Goal: Task Accomplishment & Management: Use online tool/utility

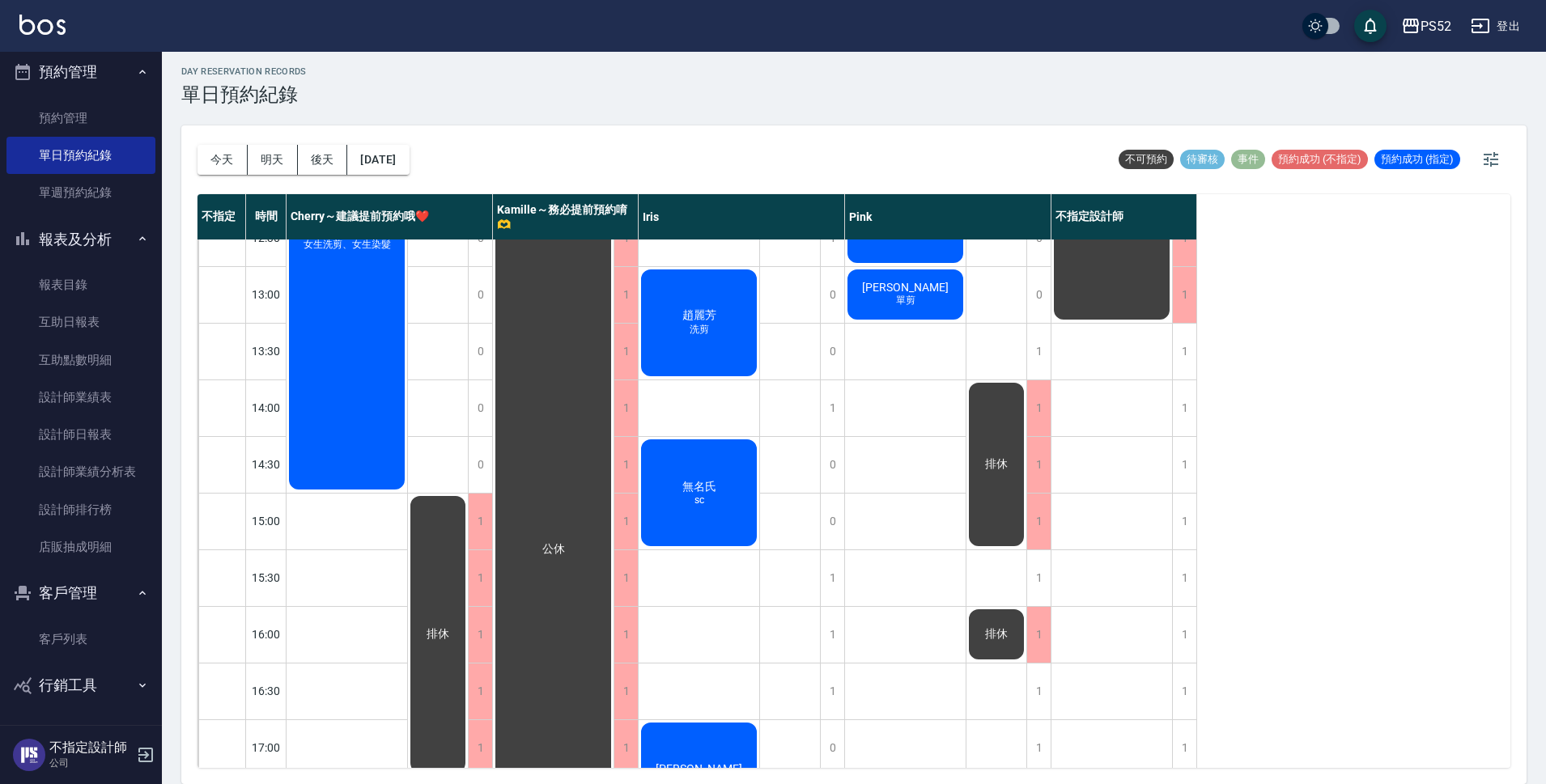
scroll to position [269, 0]
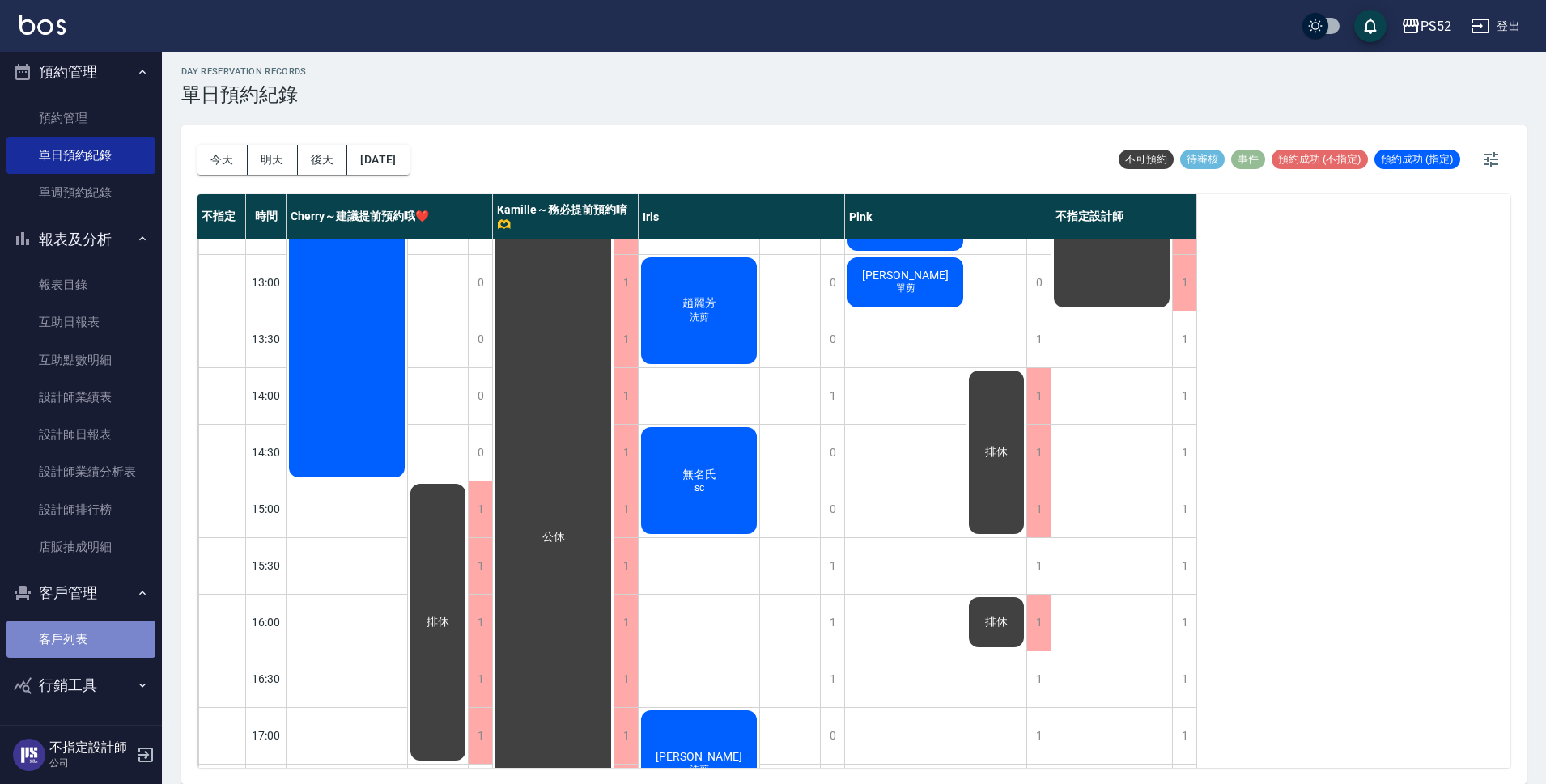
click at [106, 625] on link "客戶列表" at bounding box center [81, 639] width 149 height 37
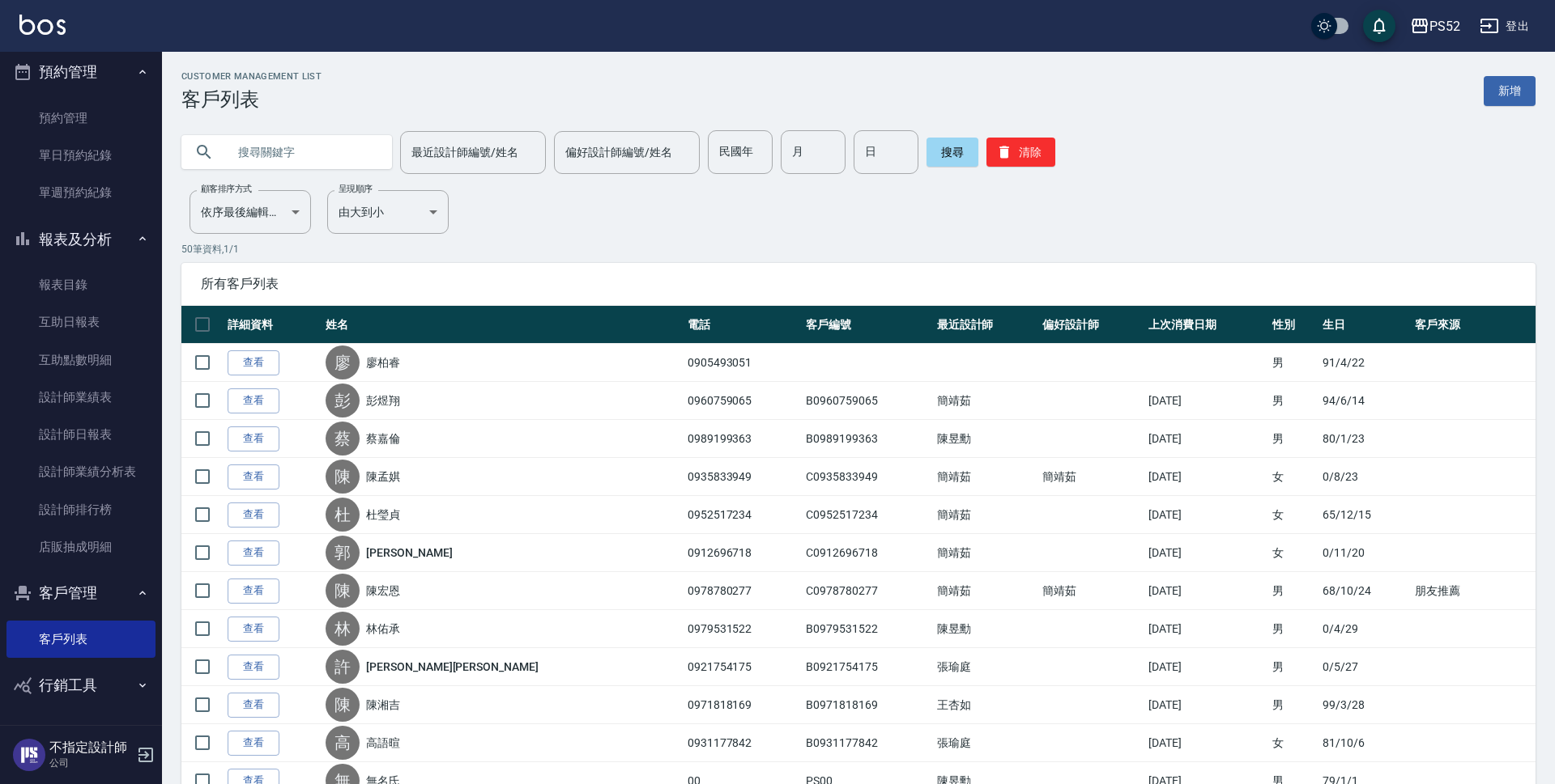
click at [325, 146] on input "text" at bounding box center [303, 152] width 153 height 43
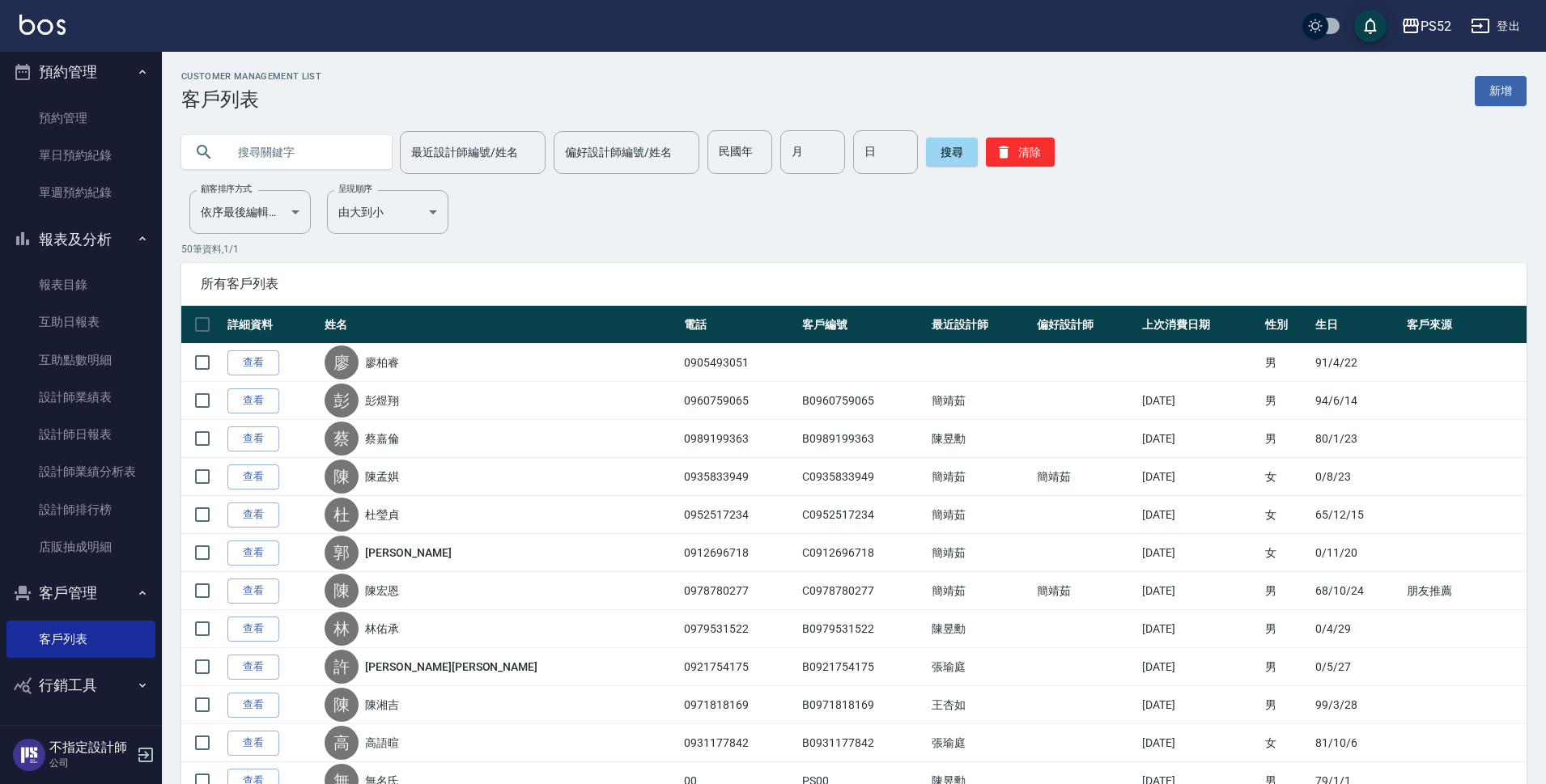
click at [273, 152] on input "text" at bounding box center [303, 152] width 153 height 43
type input "09928919798"
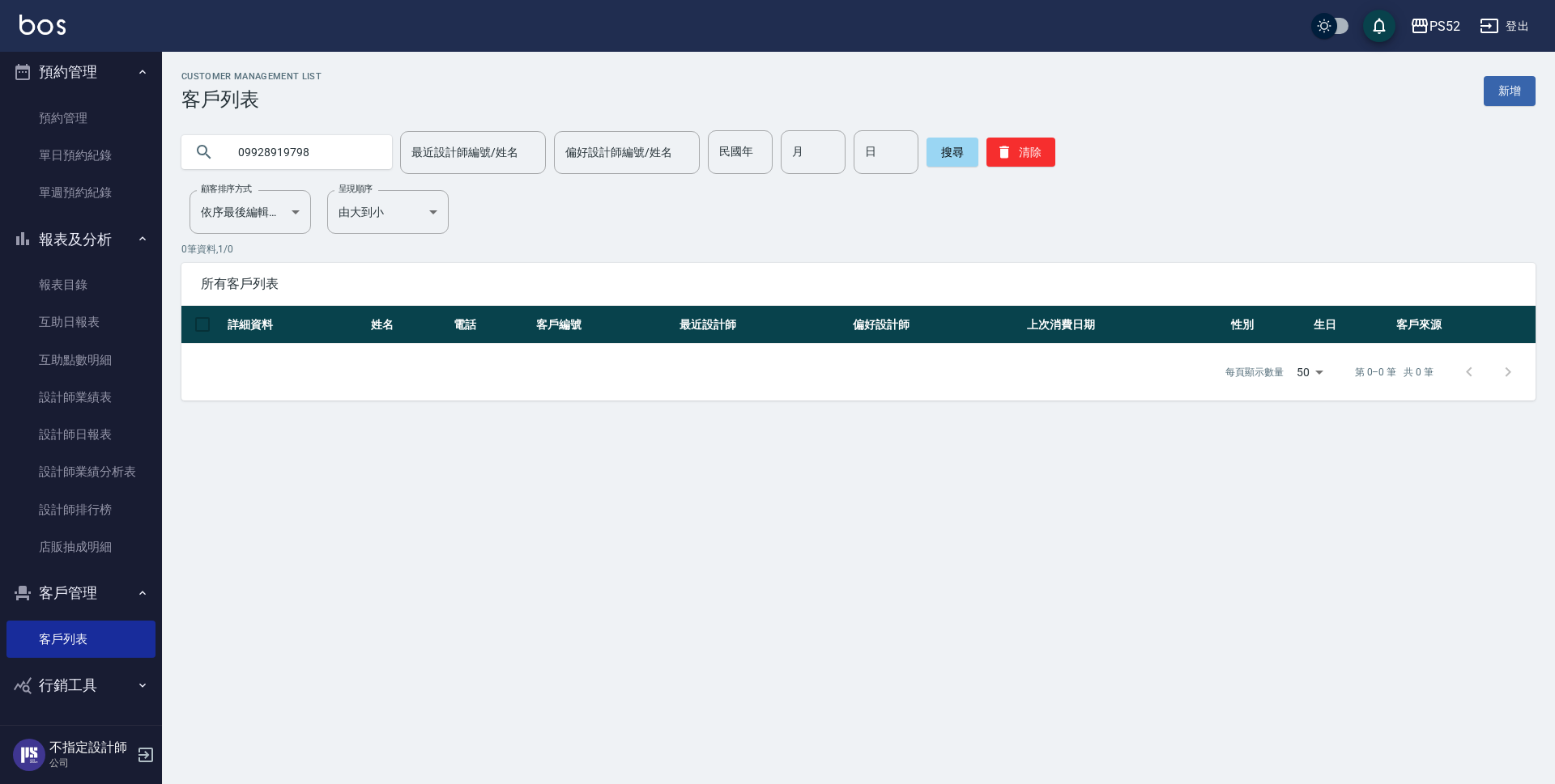
drag, startPoint x: 341, startPoint y: 153, endPoint x: 215, endPoint y: 162, distance: 126.3
click at [215, 162] on div "09928919798" at bounding box center [286, 152] width 211 height 34
type input "0928919"
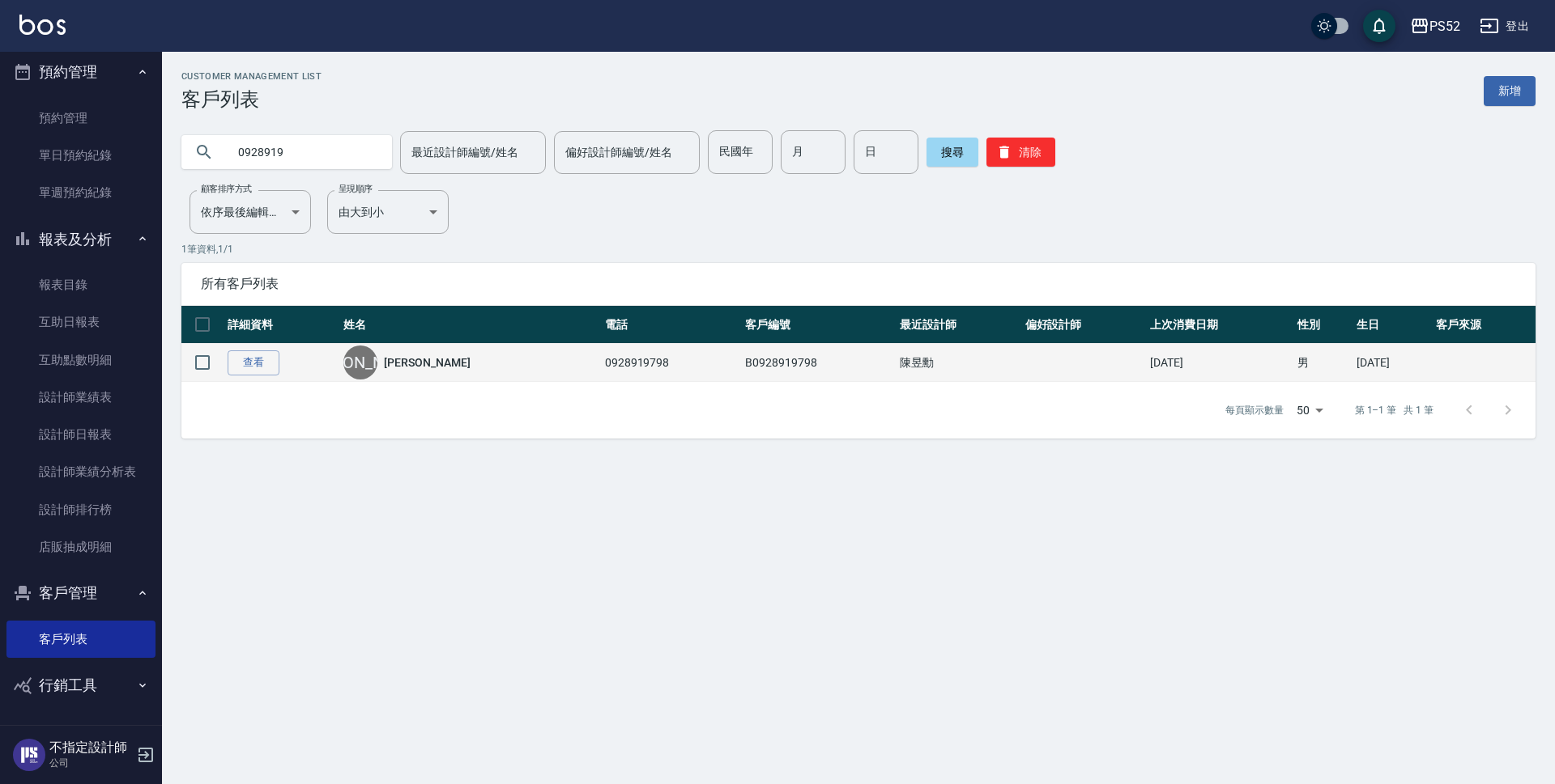
click at [413, 365] on link "蕭博緯" at bounding box center [427, 362] width 86 height 16
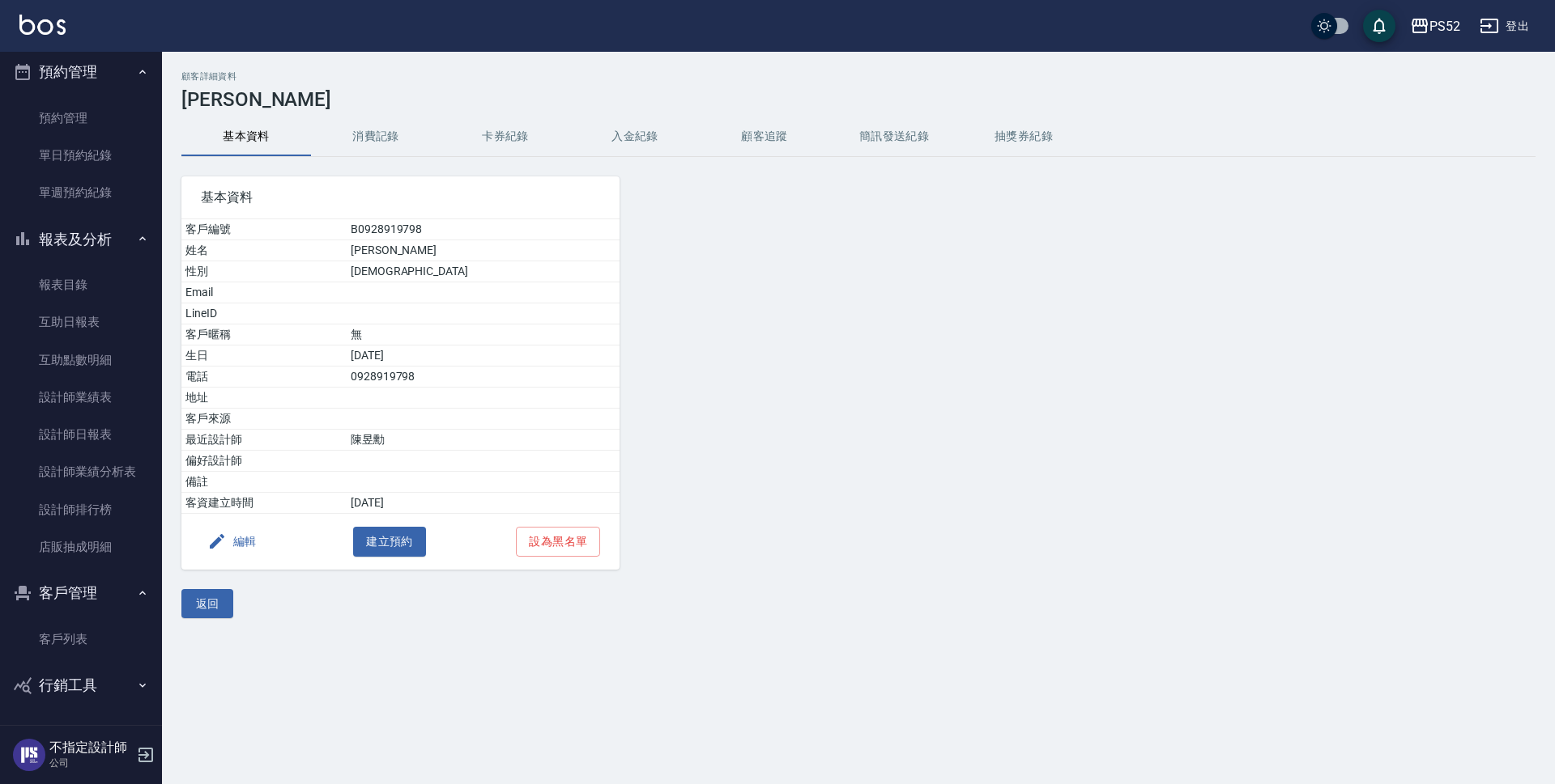
click at [372, 125] on button "消費記錄" at bounding box center [376, 136] width 130 height 39
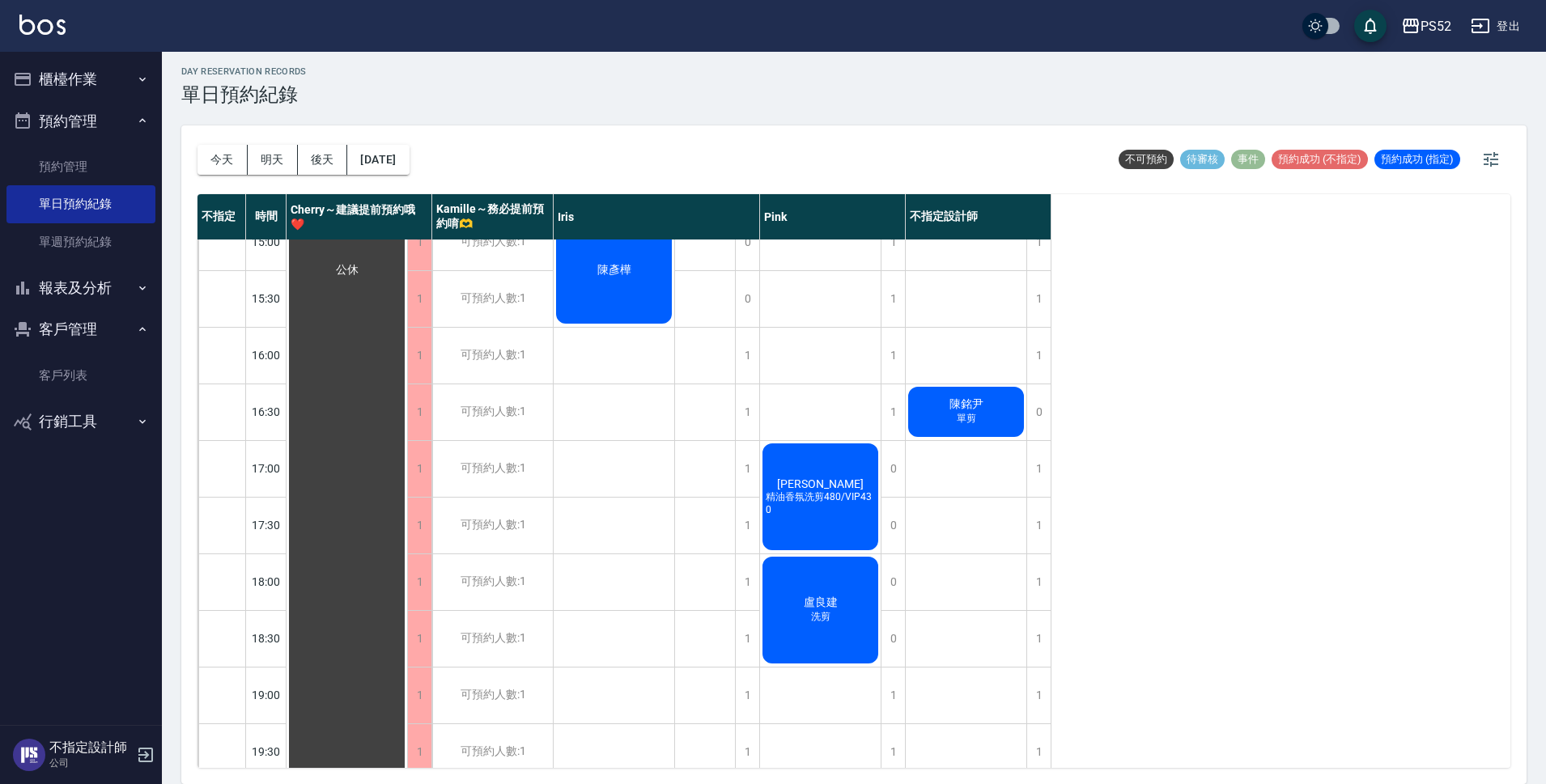
scroll to position [565, 0]
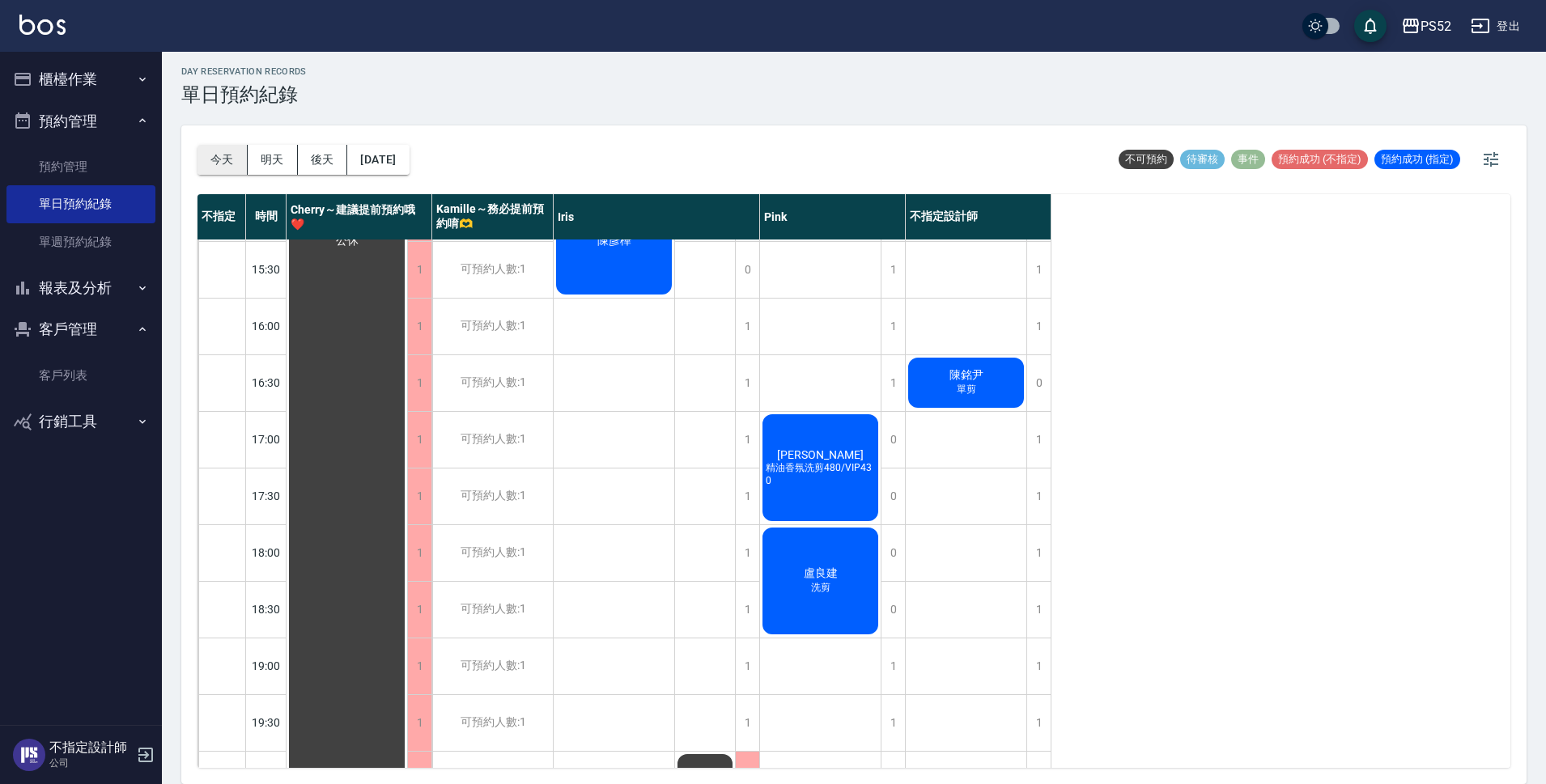
click at [220, 155] on button "今天" at bounding box center [222, 160] width 50 height 30
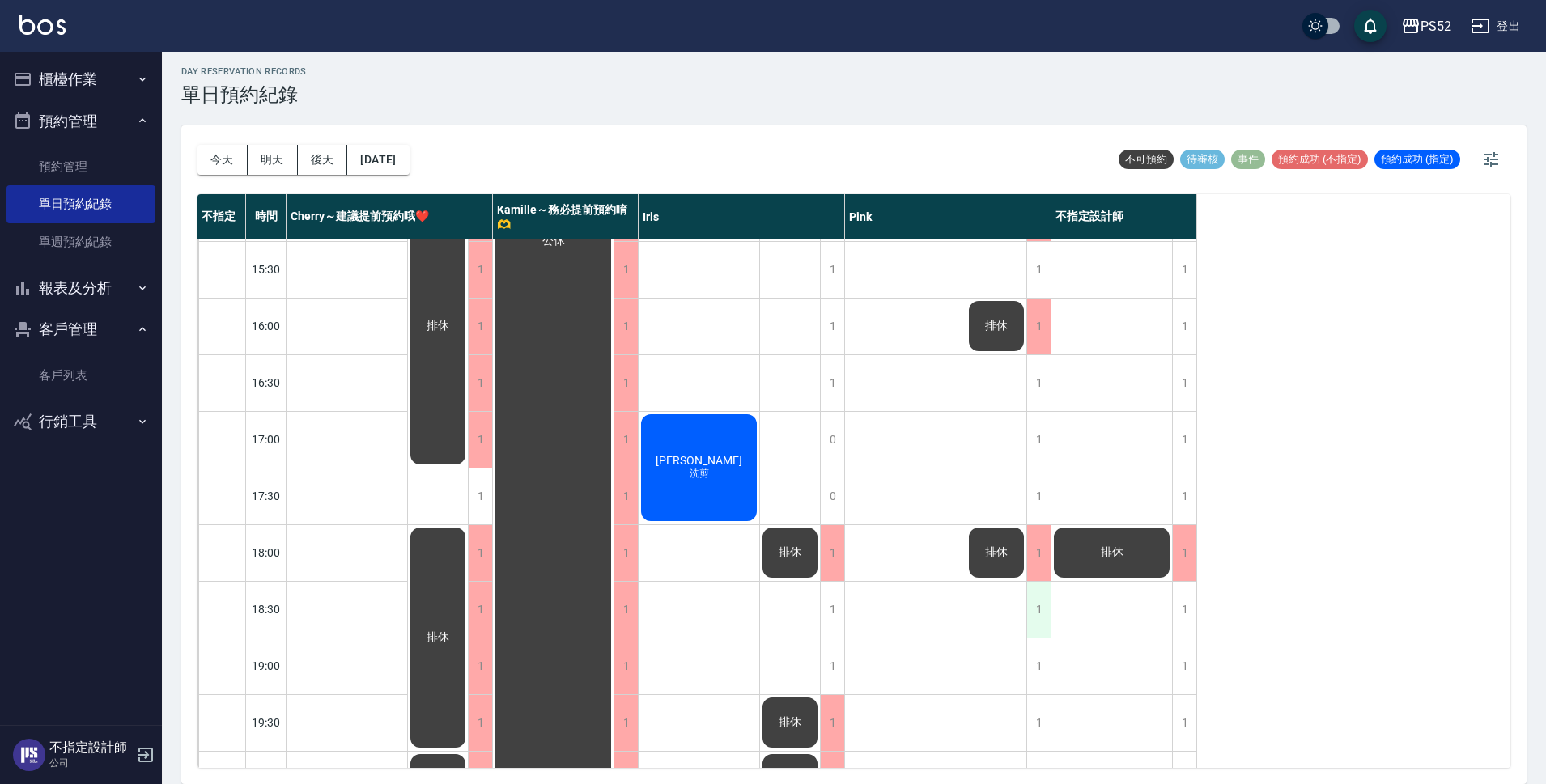
click at [1045, 621] on div "1" at bounding box center [1038, 610] width 25 height 56
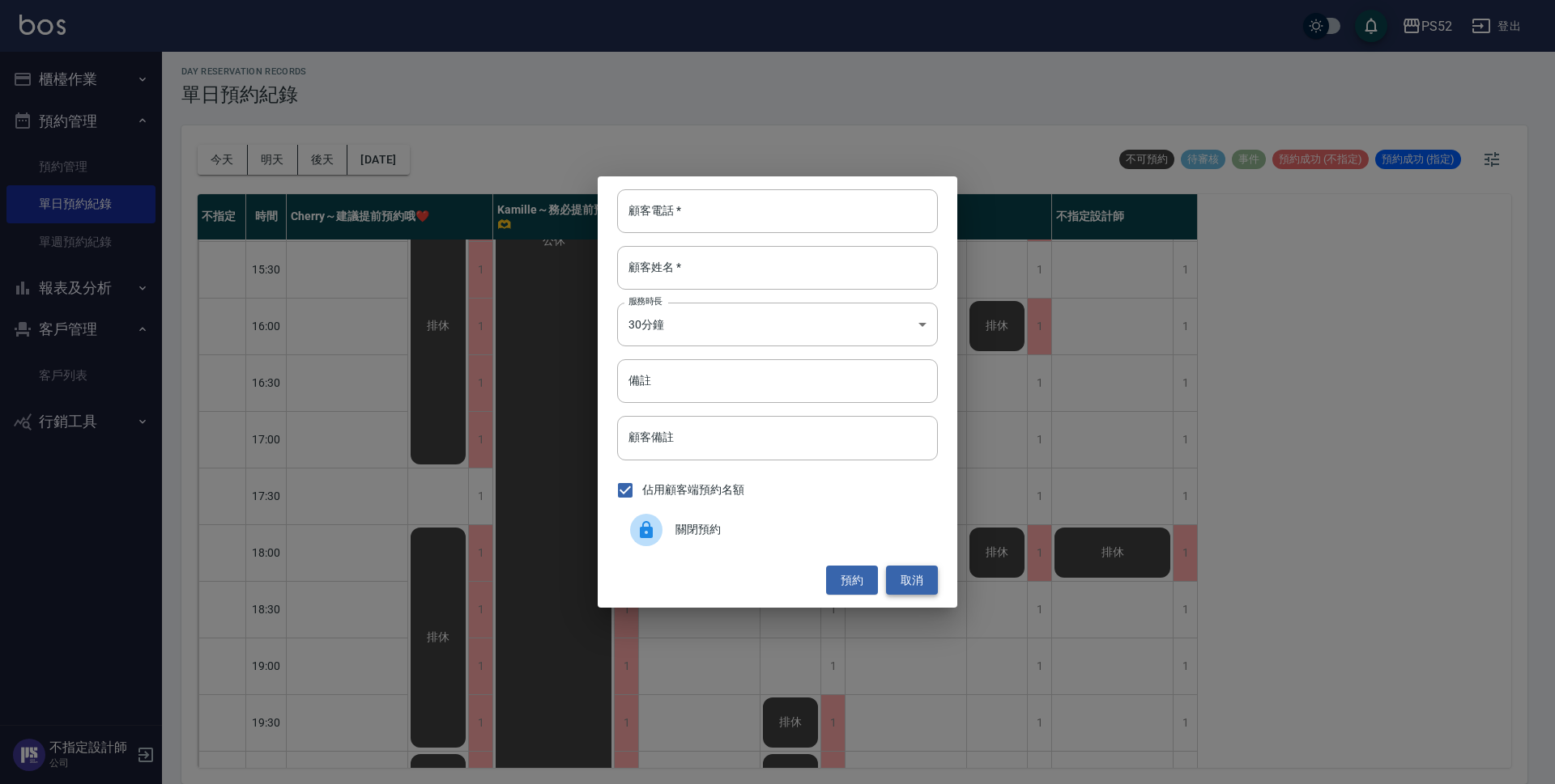
click at [935, 586] on button "取消" at bounding box center [912, 581] width 52 height 30
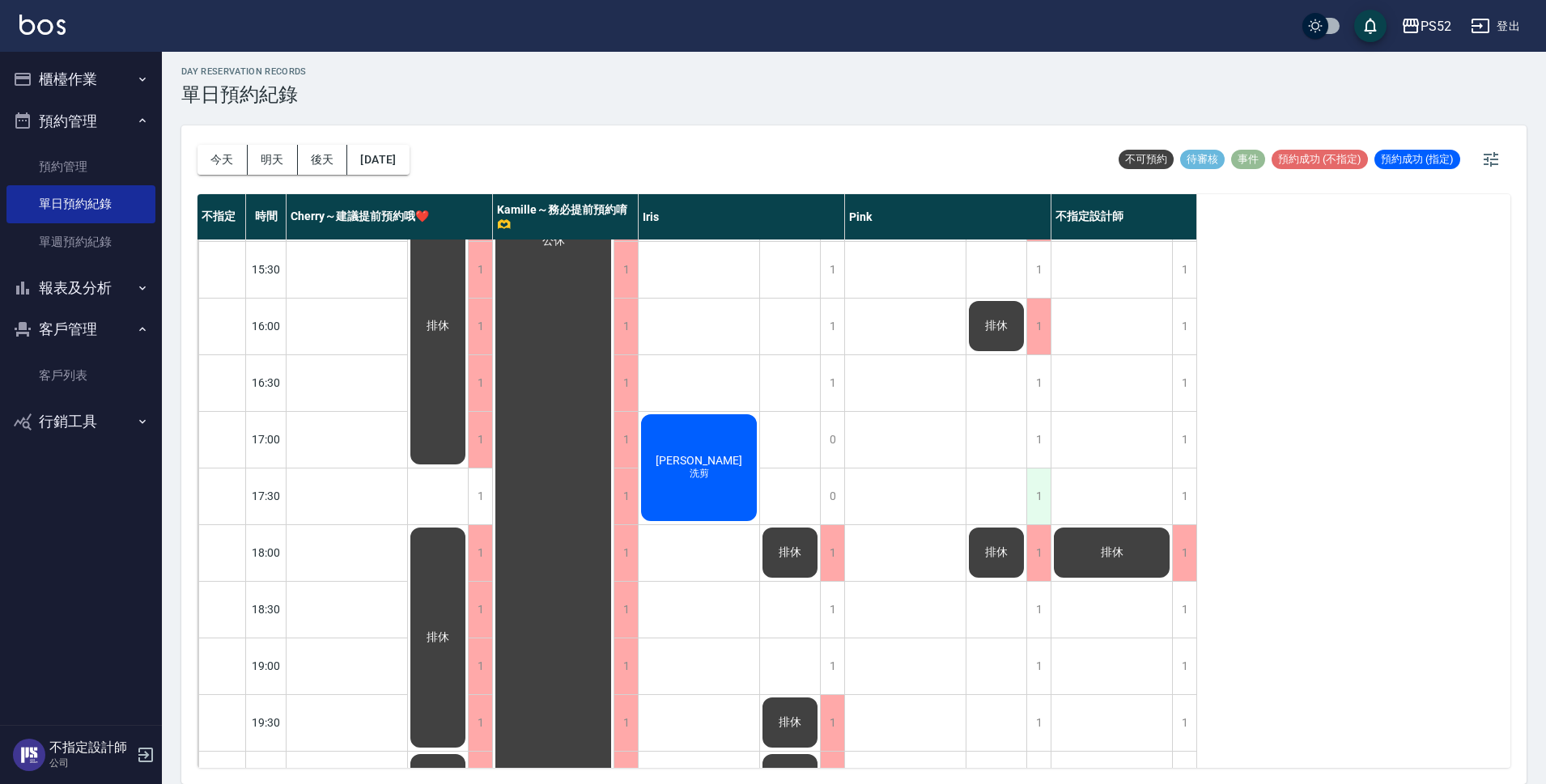
click at [1037, 500] on div "1" at bounding box center [1038, 496] width 25 height 56
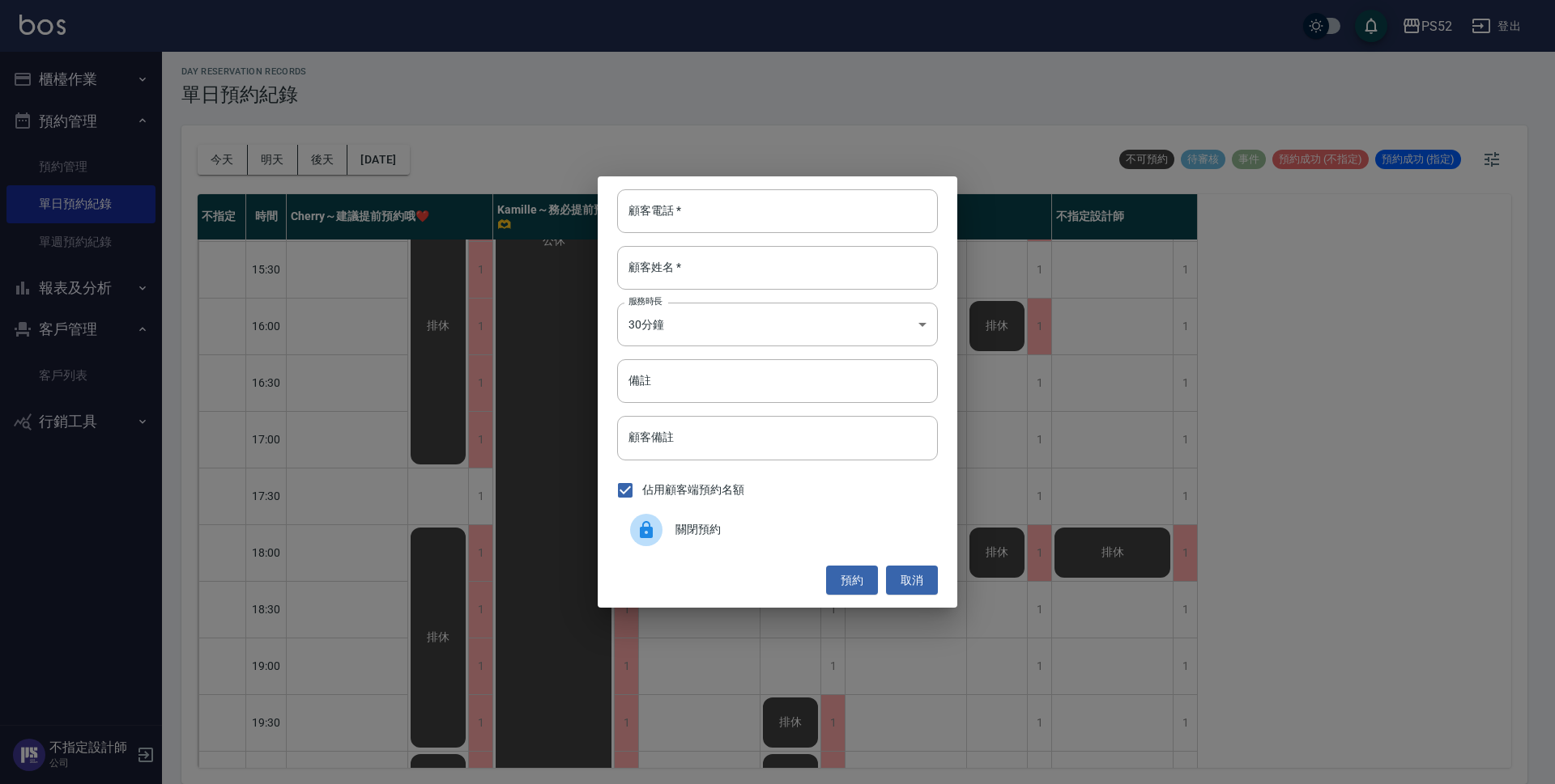
click at [787, 525] on span "關閉預約" at bounding box center [800, 530] width 249 height 17
